Goal: Information Seeking & Learning: Learn about a topic

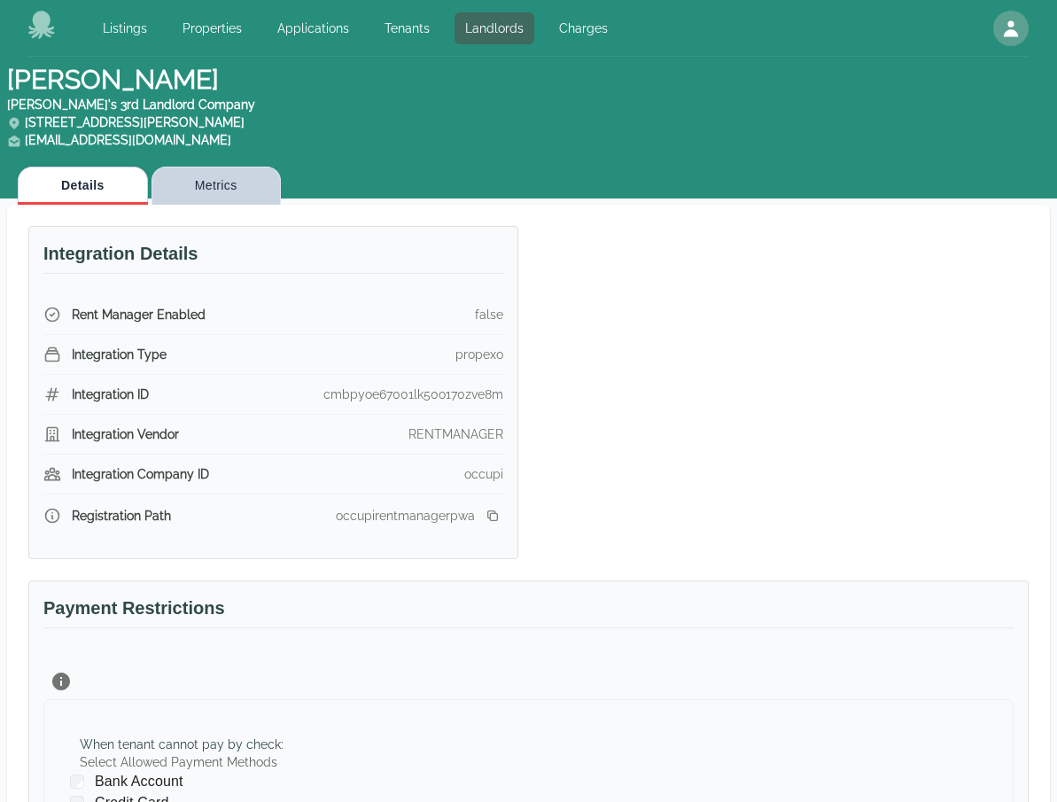
click at [214, 192] on button "Metrics" at bounding box center [216, 186] width 129 height 38
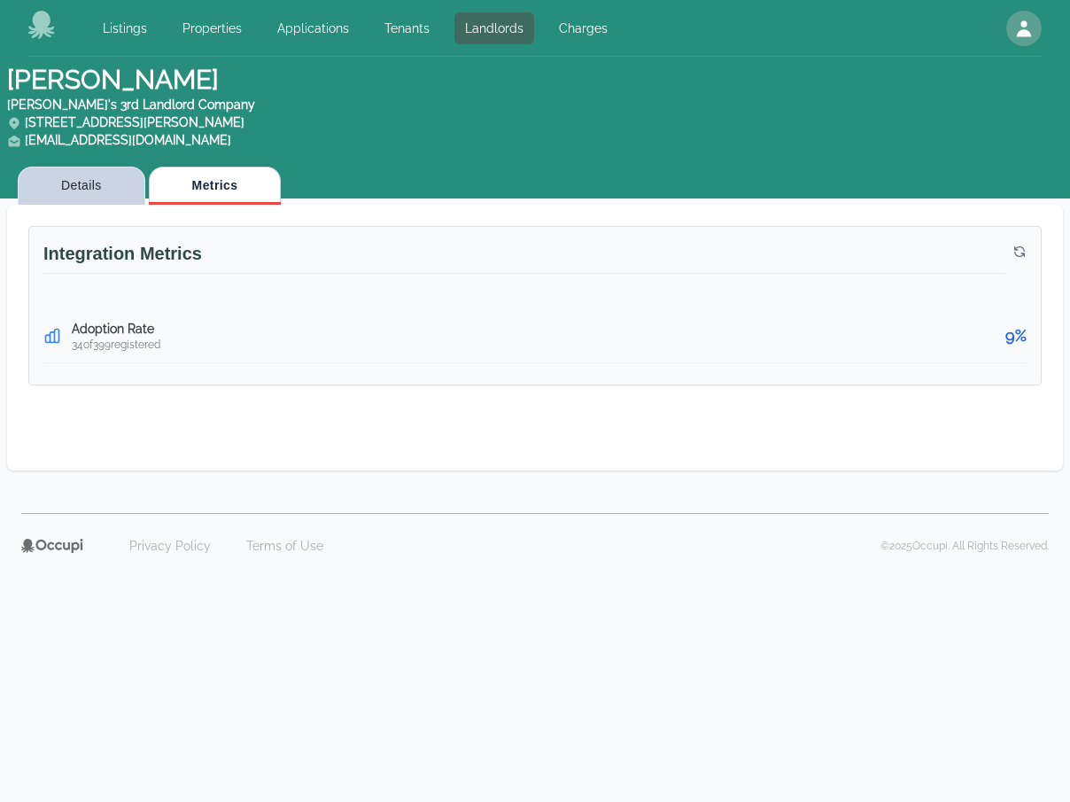
click at [86, 188] on button "Details" at bounding box center [82, 186] width 128 height 38
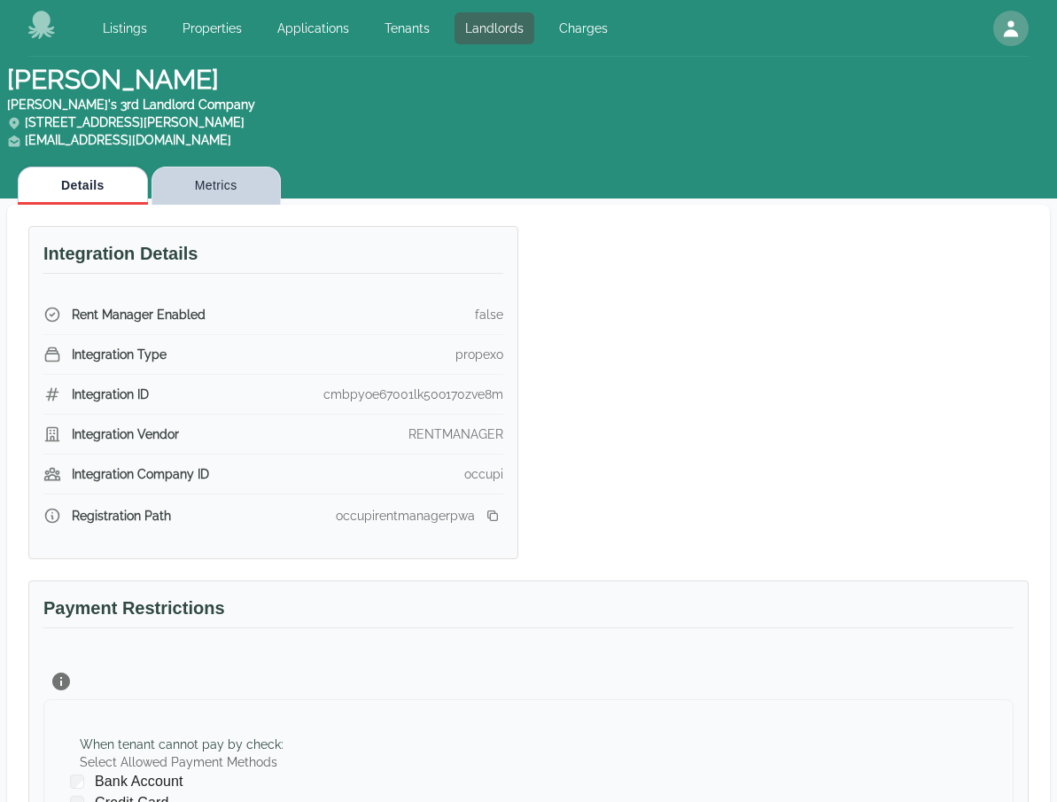
click at [207, 197] on button "Metrics" at bounding box center [216, 186] width 129 height 38
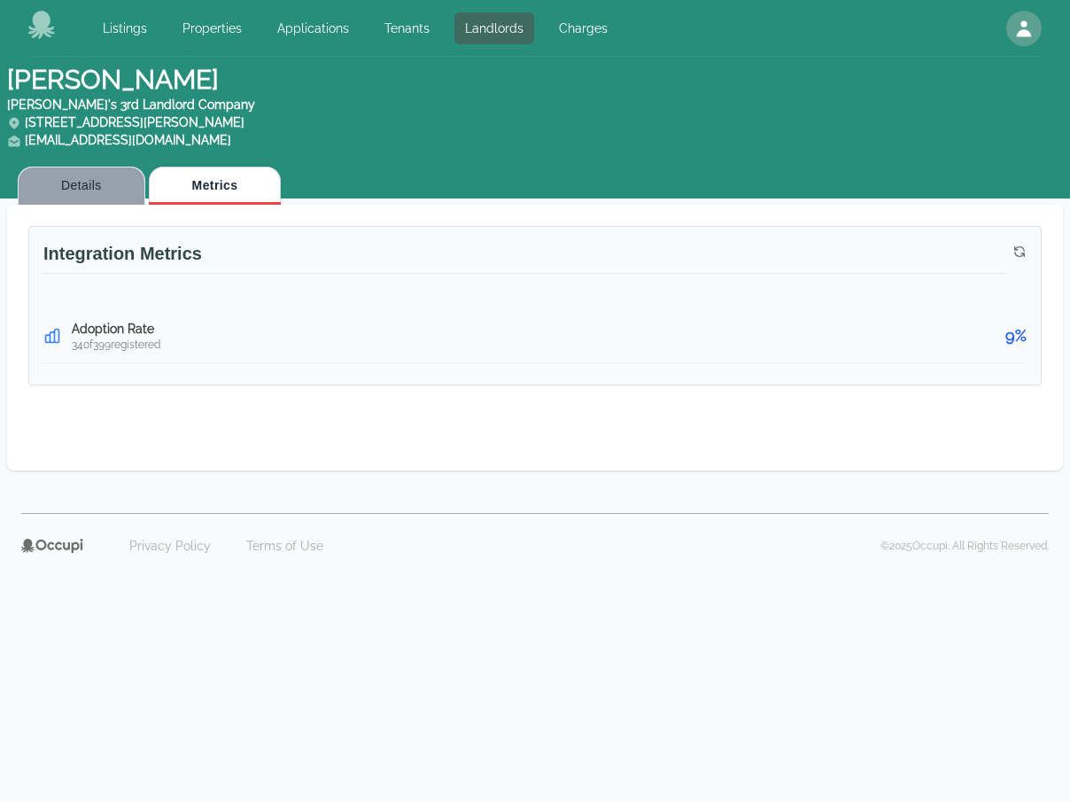
click at [109, 181] on button "Details" at bounding box center [82, 186] width 128 height 38
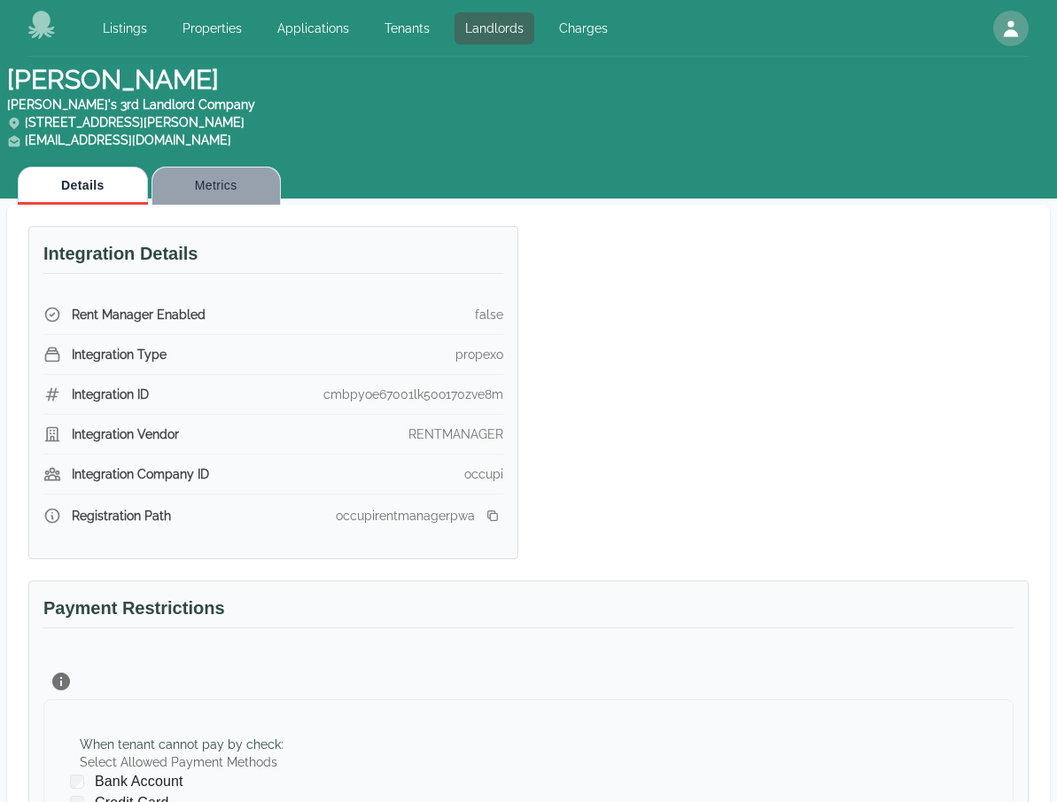
click at [196, 180] on button "Metrics" at bounding box center [216, 186] width 129 height 38
